Goal: Task Accomplishment & Management: Manage account settings

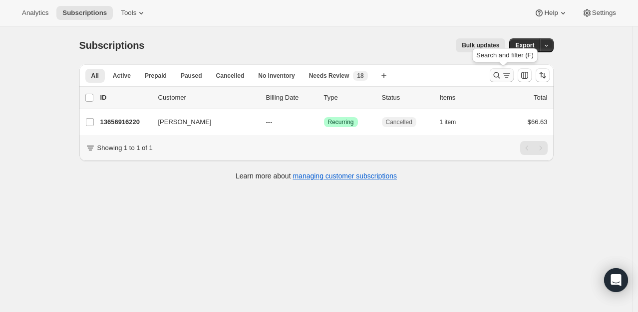
click at [497, 75] on icon "Search and filter results" at bounding box center [496, 75] width 10 height 10
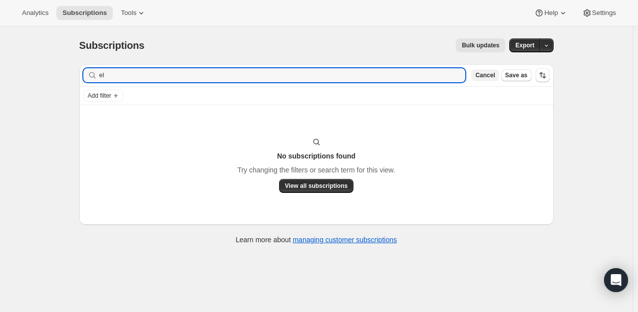
type input "e"
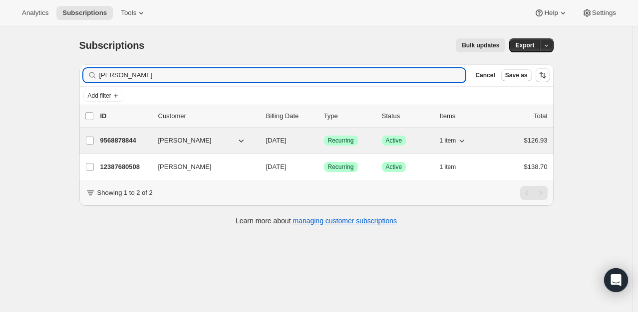
type input "[PERSON_NAME]"
click at [126, 145] on div "9568878844 [PERSON_NAME] [DATE] Success Recurring Success Active 1 item $126.93" at bounding box center [323, 141] width 447 height 14
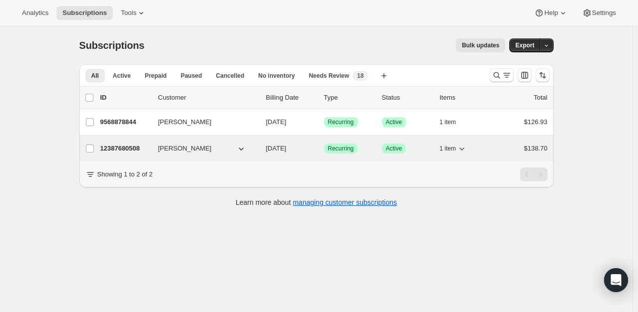
click at [112, 150] on p "12387680508" at bounding box center [125, 149] width 50 height 10
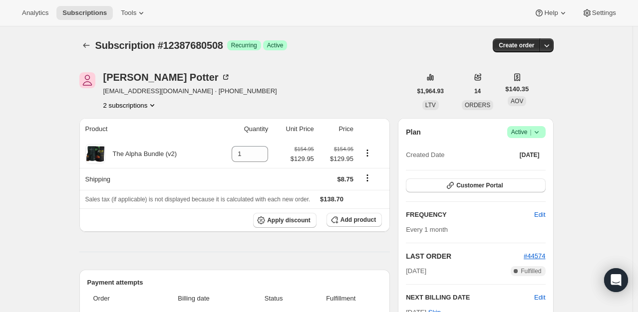
click at [541, 133] on icon at bounding box center [536, 132] width 10 height 10
click at [541, 167] on span "Cancel subscription" at bounding box center [529, 168] width 56 height 7
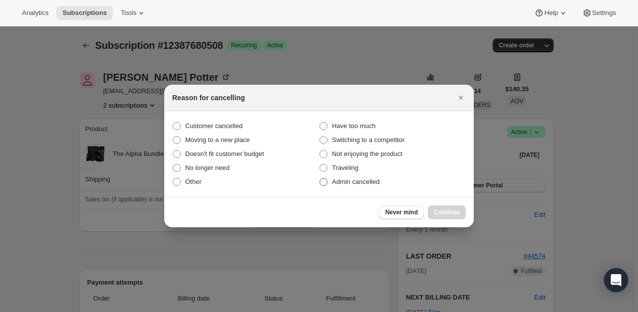
drag, startPoint x: 243, startPoint y: 123, endPoint x: 381, endPoint y: 187, distance: 152.0
click at [242, 123] on label "Customer cancelled" at bounding box center [245, 126] width 147 height 14
click at [173, 123] on input "Customer cancelled" at bounding box center [173, 122] width 0 height 0
radio input "true"
click at [451, 212] on span "Continue" at bounding box center [447, 213] width 26 height 8
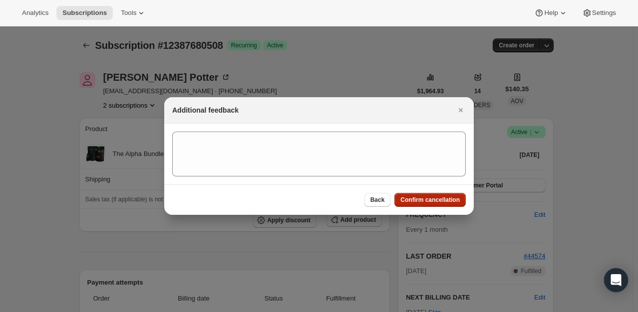
click at [455, 201] on span "Confirm cancellation" at bounding box center [429, 200] width 59 height 8
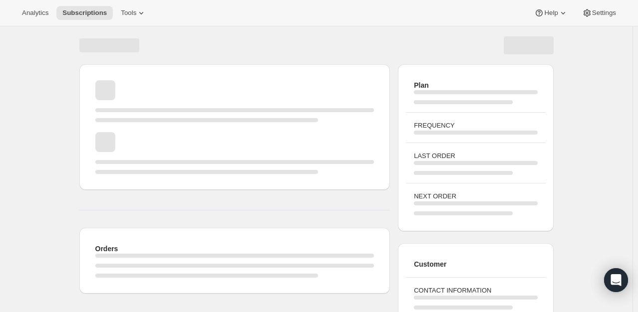
click at [86, 44] on div "Page loading" at bounding box center [109, 45] width 60 height 14
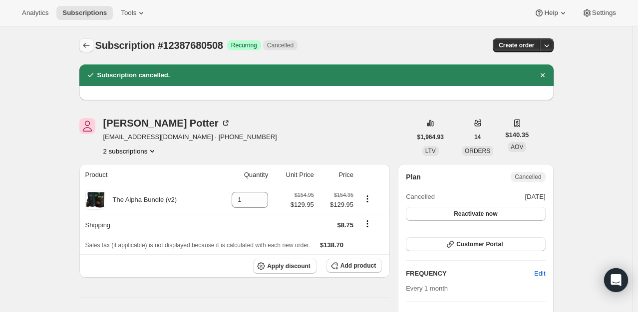
click at [91, 48] on icon "Subscriptions" at bounding box center [86, 45] width 10 height 10
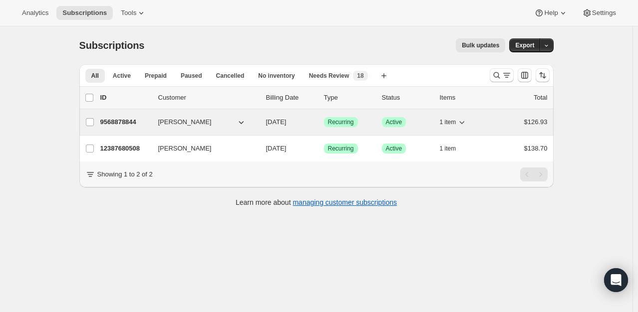
click at [128, 125] on p "9568878844" at bounding box center [125, 122] width 50 height 10
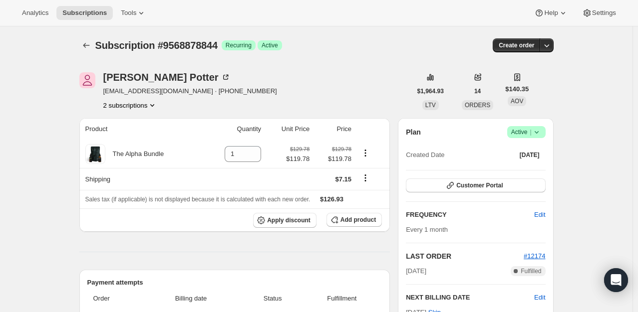
click at [531, 134] on span "Active |" at bounding box center [526, 132] width 30 height 10
click at [541, 153] on span "Pause subscription" at bounding box center [528, 151] width 55 height 7
